Goal: Information Seeking & Learning: Learn about a topic

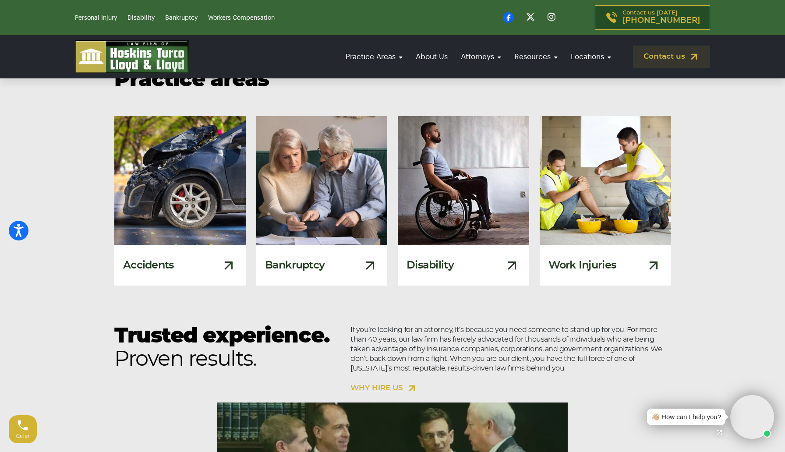
scroll to position [610, 0]
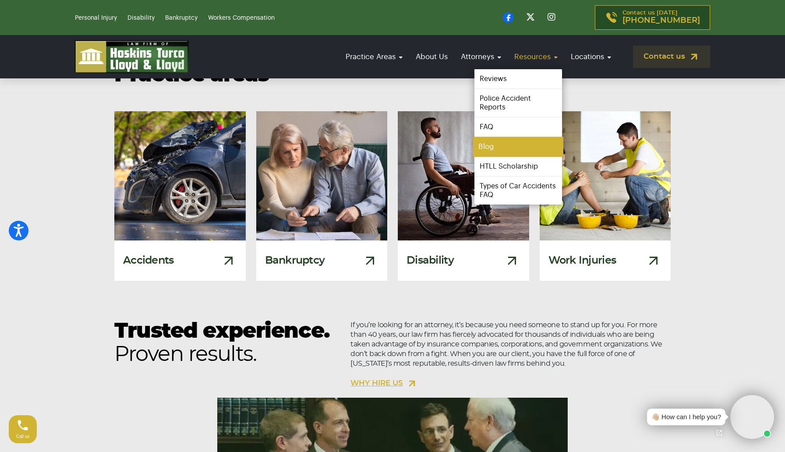
click at [486, 145] on link "Blog" at bounding box center [518, 147] width 90 height 20
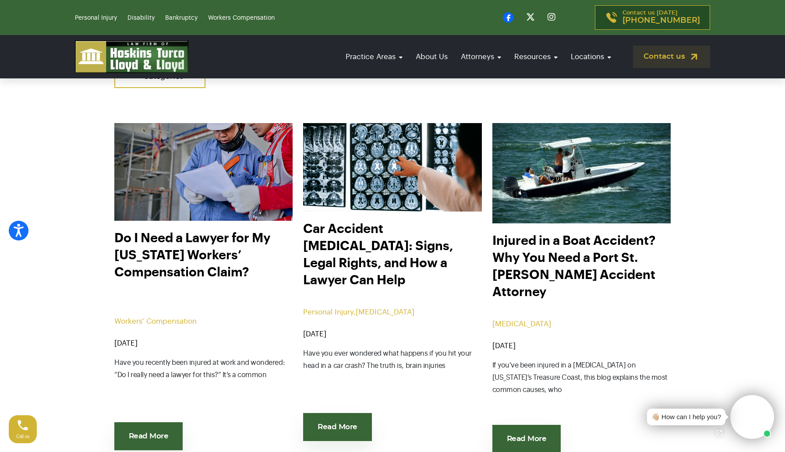
scroll to position [328, 0]
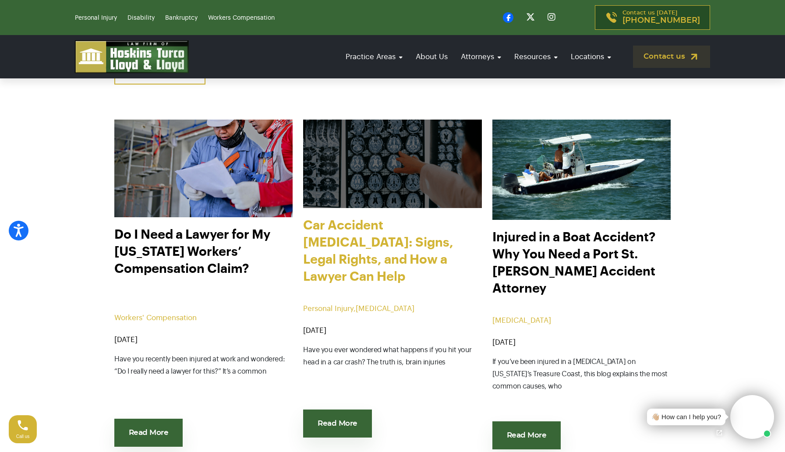
drag, startPoint x: 437, startPoint y: 259, endPoint x: 432, endPoint y: 259, distance: 5.3
click at [453, 286] on link "Car Accident Brain Injury: Signs, Legal Rights, and How a Lawyer Can Help" at bounding box center [392, 256] width 178 height 79
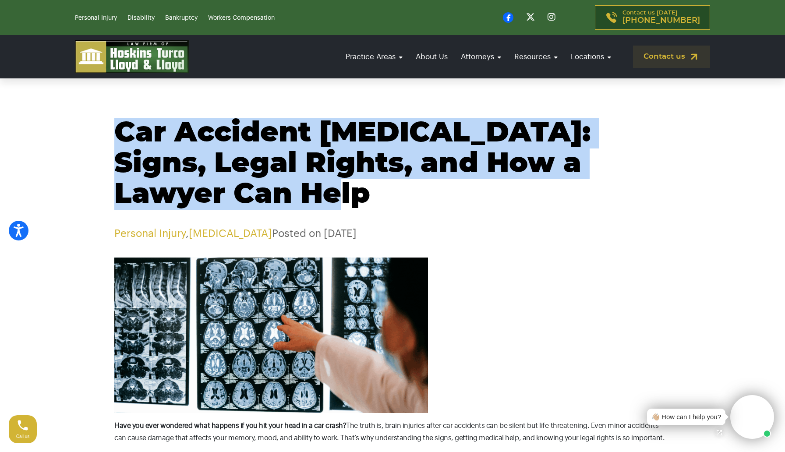
drag, startPoint x: 117, startPoint y: 130, endPoint x: 189, endPoint y: 191, distance: 93.9
click at [189, 191] on h1 "Car Accident Brain Injury: Signs, Legal Rights, and How a Lawyer Can Help" at bounding box center [392, 164] width 556 height 92
copy h1 "Car Accident Brain Injury: Signs, Legal Rights, and How a Lawyer Can Help"
